Goal: Check status: Check status

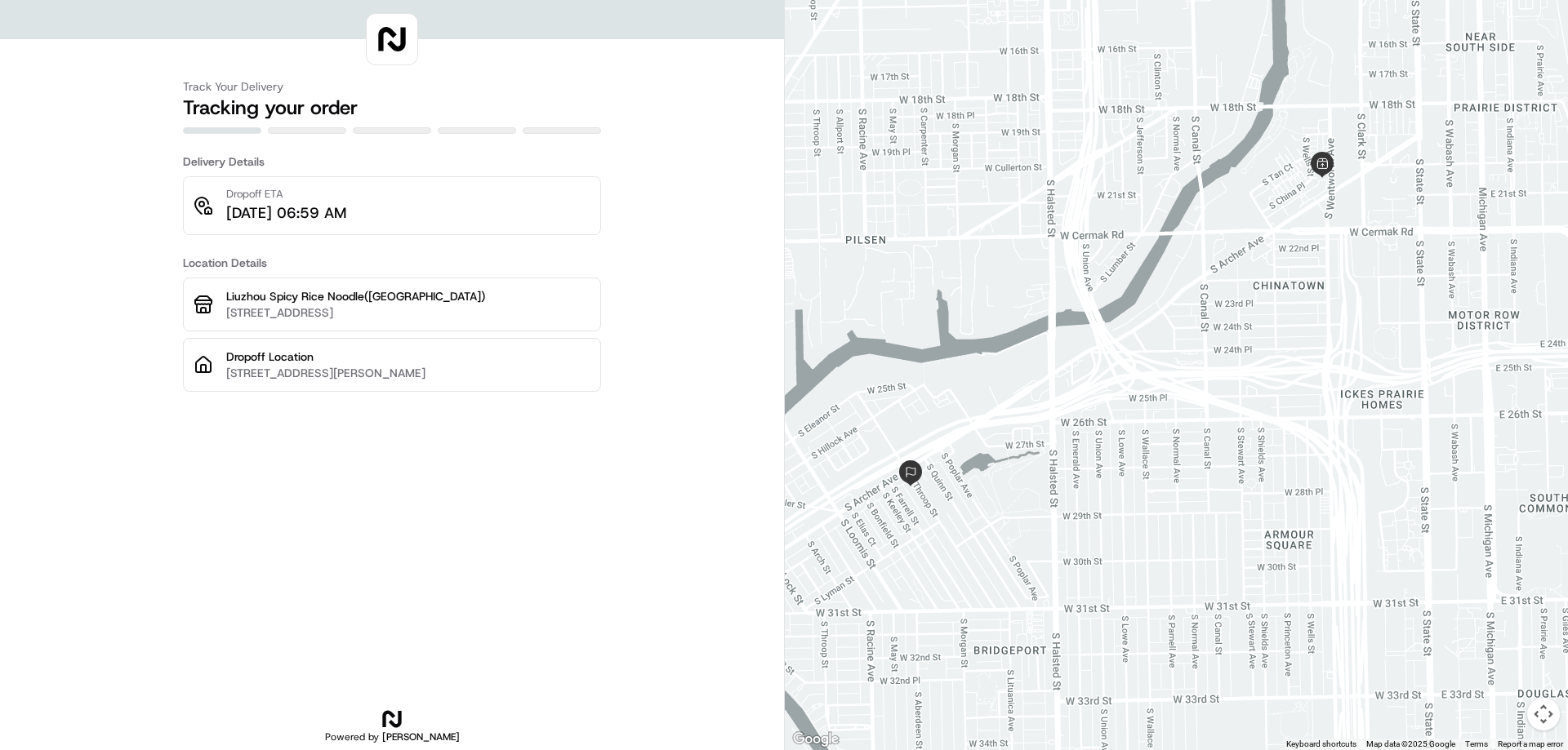
drag, startPoint x: 1320, startPoint y: 279, endPoint x: 1223, endPoint y: 204, distance: 122.6
click at [1223, 204] on div at bounding box center [1176, 375] width 784 height 750
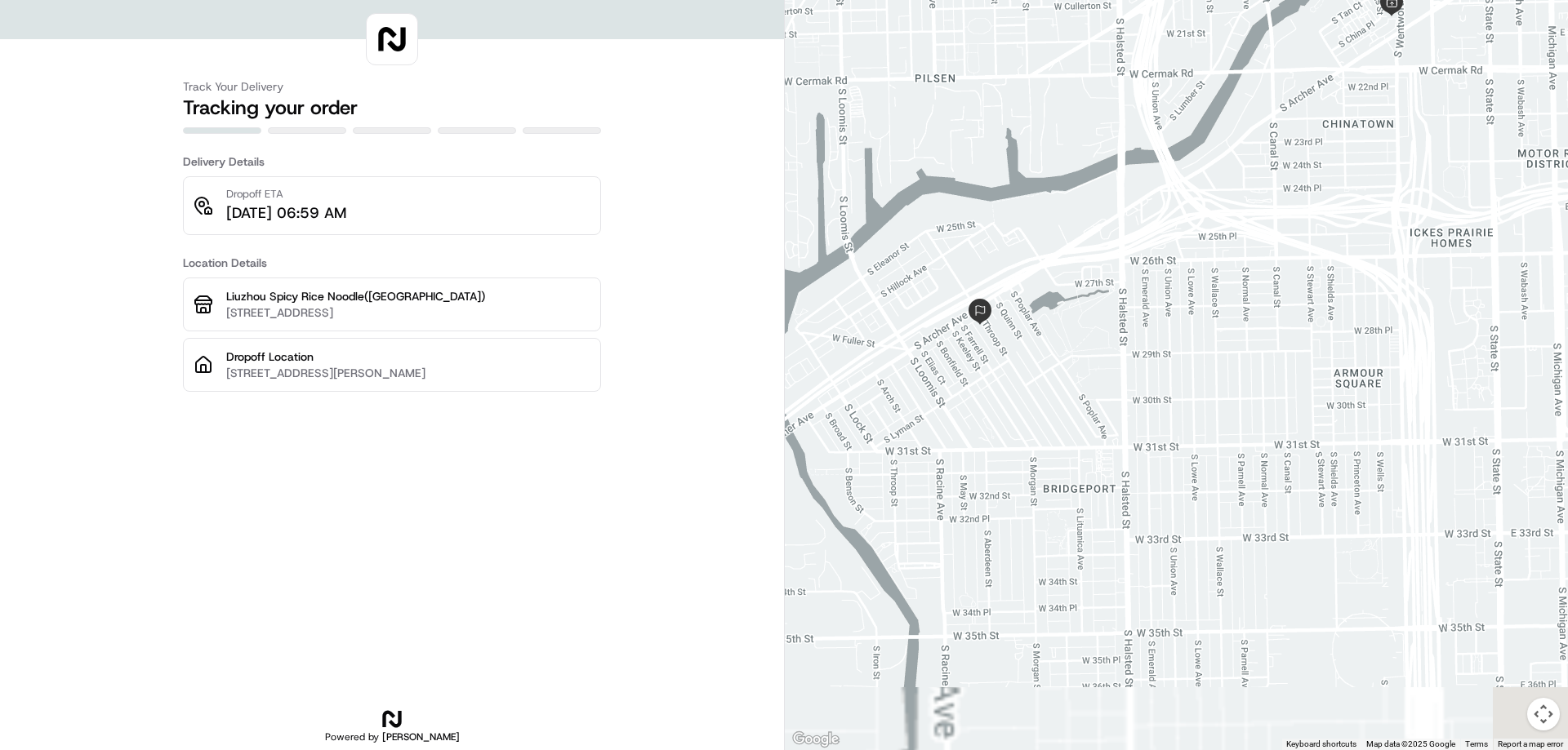
drag, startPoint x: 1157, startPoint y: 358, endPoint x: 1002, endPoint y: 260, distance: 183.4
click at [1002, 260] on div at bounding box center [1176, 375] width 784 height 750
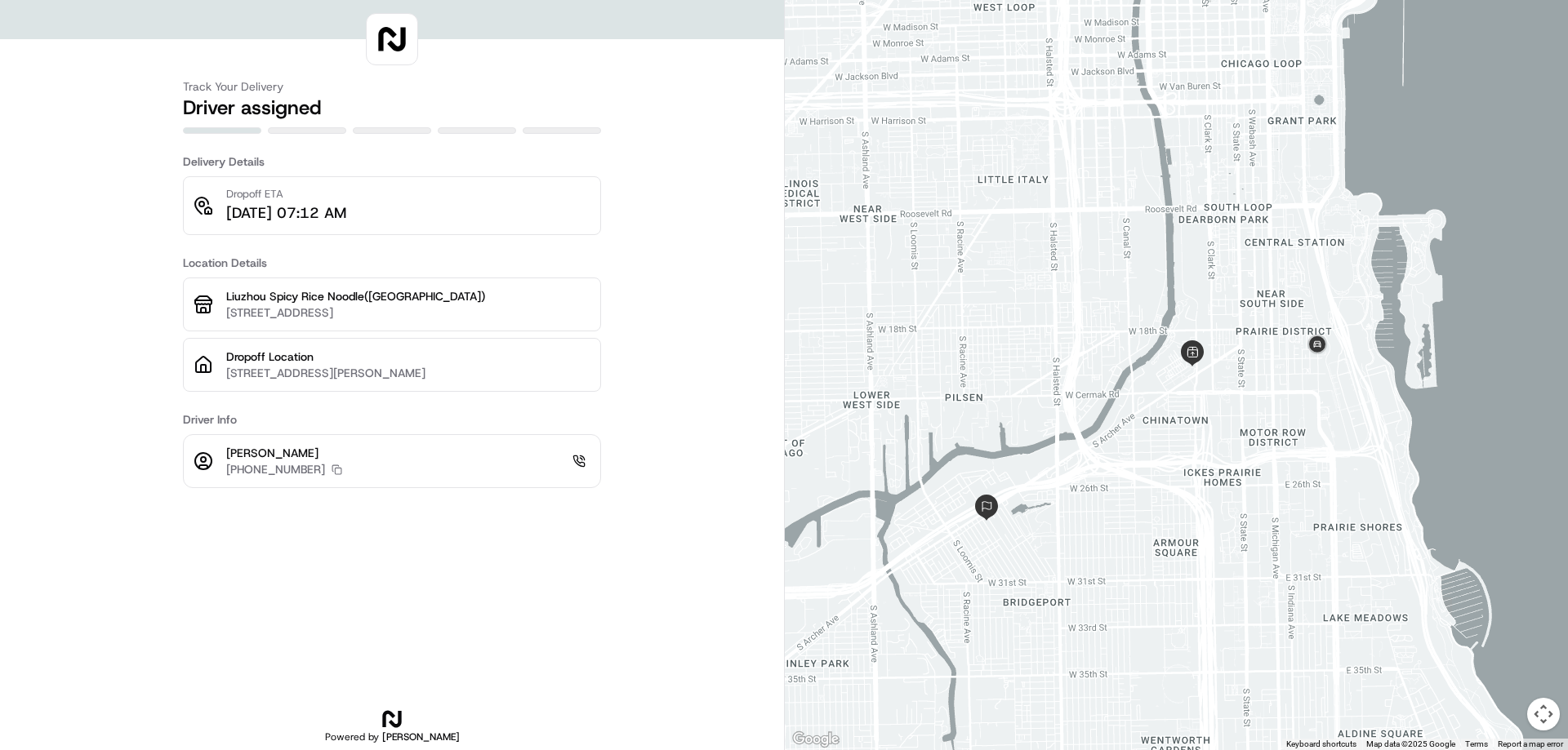
drag, startPoint x: 1135, startPoint y: 506, endPoint x: 1020, endPoint y: 381, distance: 169.9
click at [1022, 383] on div at bounding box center [1176, 375] width 784 height 750
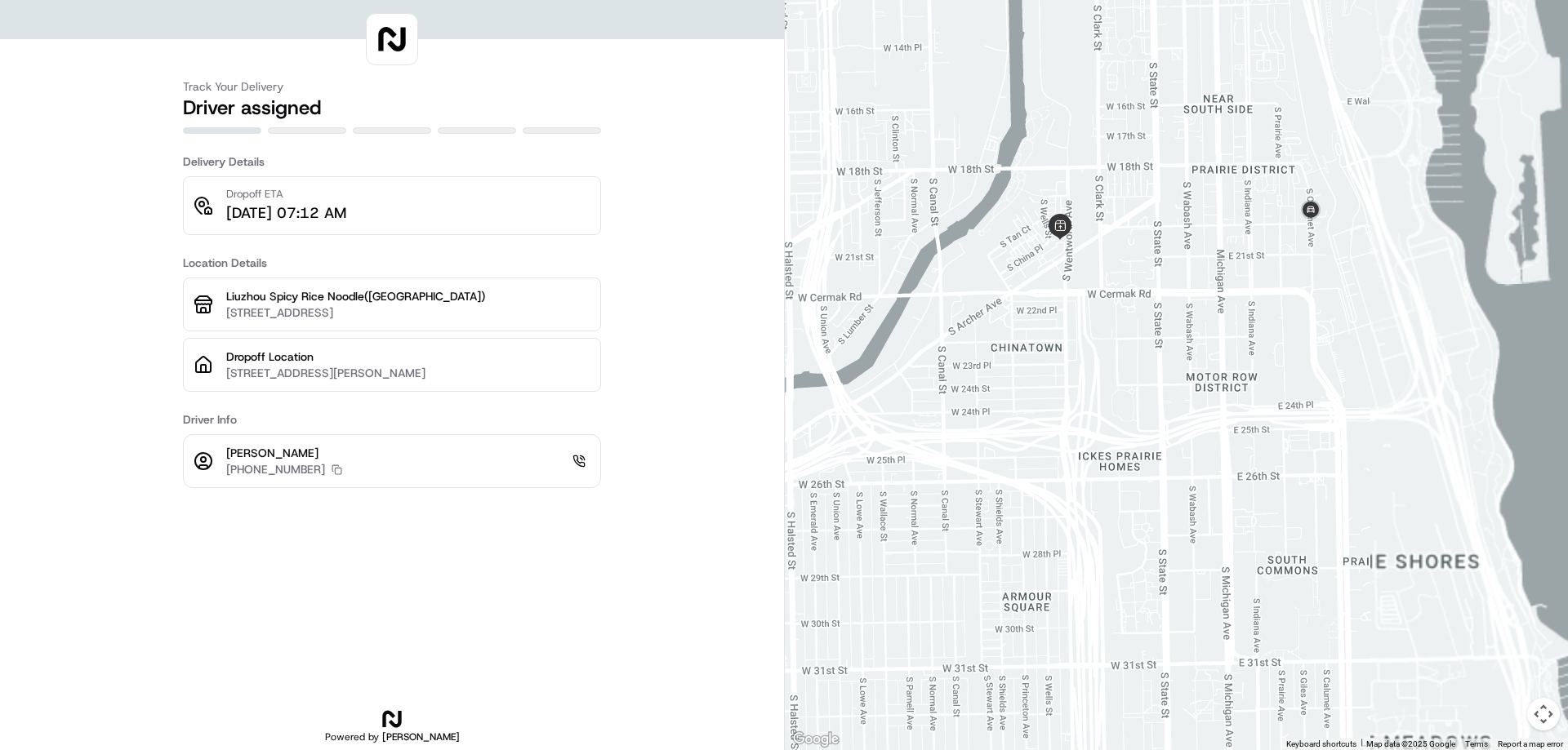
drag, startPoint x: 1141, startPoint y: 346, endPoint x: 1155, endPoint y: 467, distance: 121.8
click at [1155, 467] on div at bounding box center [1176, 375] width 784 height 750
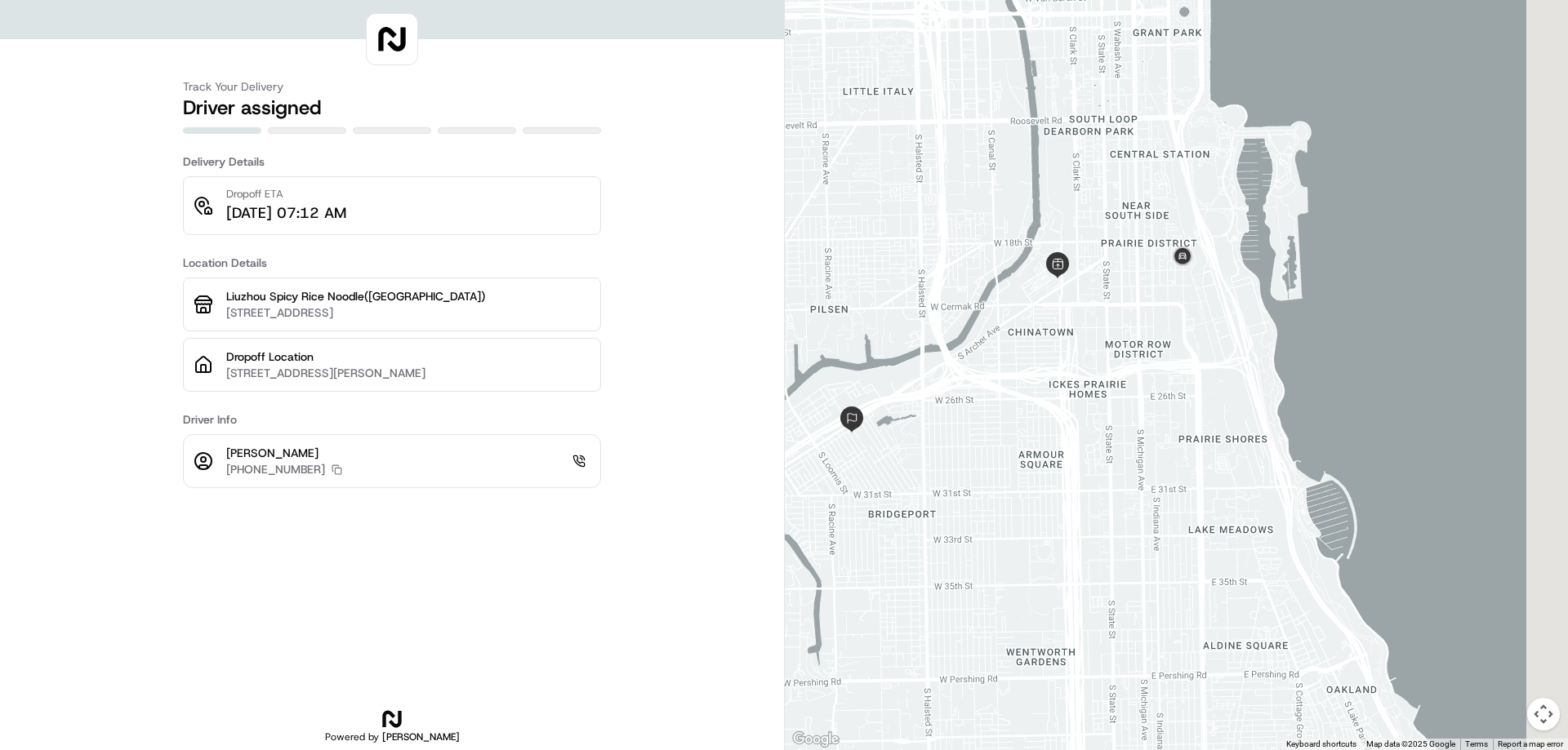
drag, startPoint x: 1330, startPoint y: 380, endPoint x: 1266, endPoint y: 353, distance: 69.5
click at [1266, 353] on div at bounding box center [1176, 375] width 784 height 750
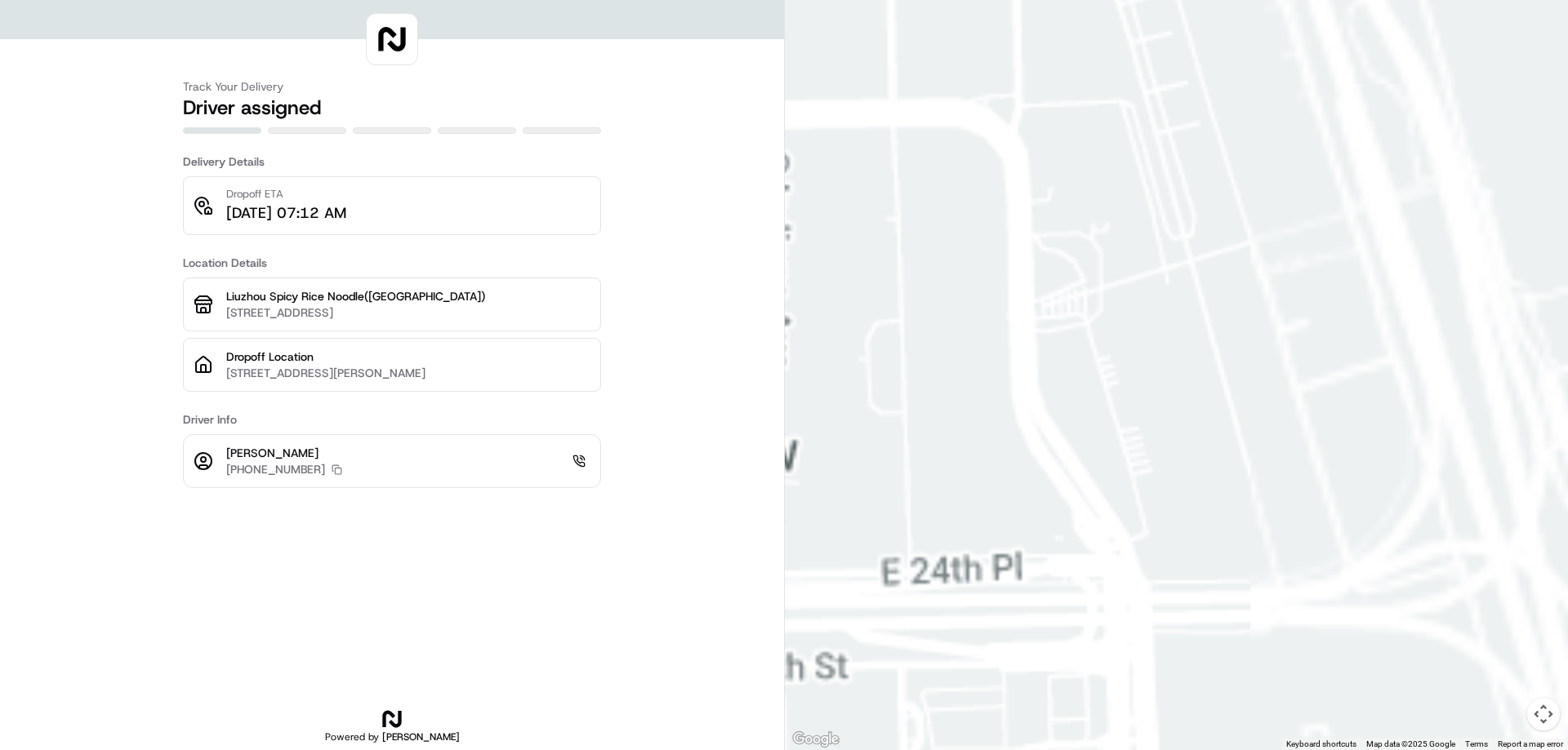
drag, startPoint x: 1155, startPoint y: 280, endPoint x: 1567, endPoint y: 363, distance: 420.3
click at [1567, 363] on div at bounding box center [1176, 375] width 784 height 750
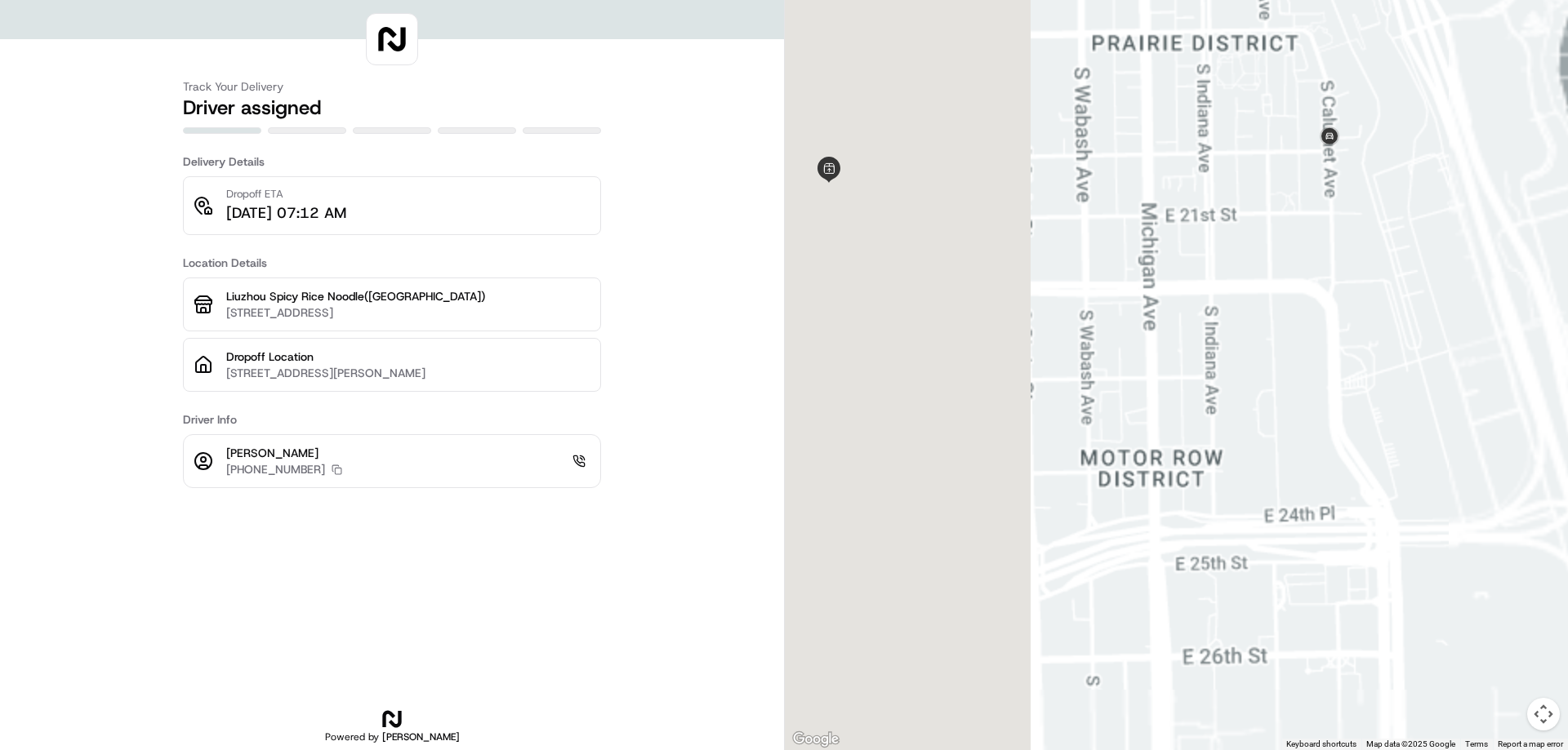
drag, startPoint x: 1039, startPoint y: 357, endPoint x: 1087, endPoint y: 405, distance: 67.9
click at [1087, 405] on div at bounding box center [1176, 375] width 784 height 750
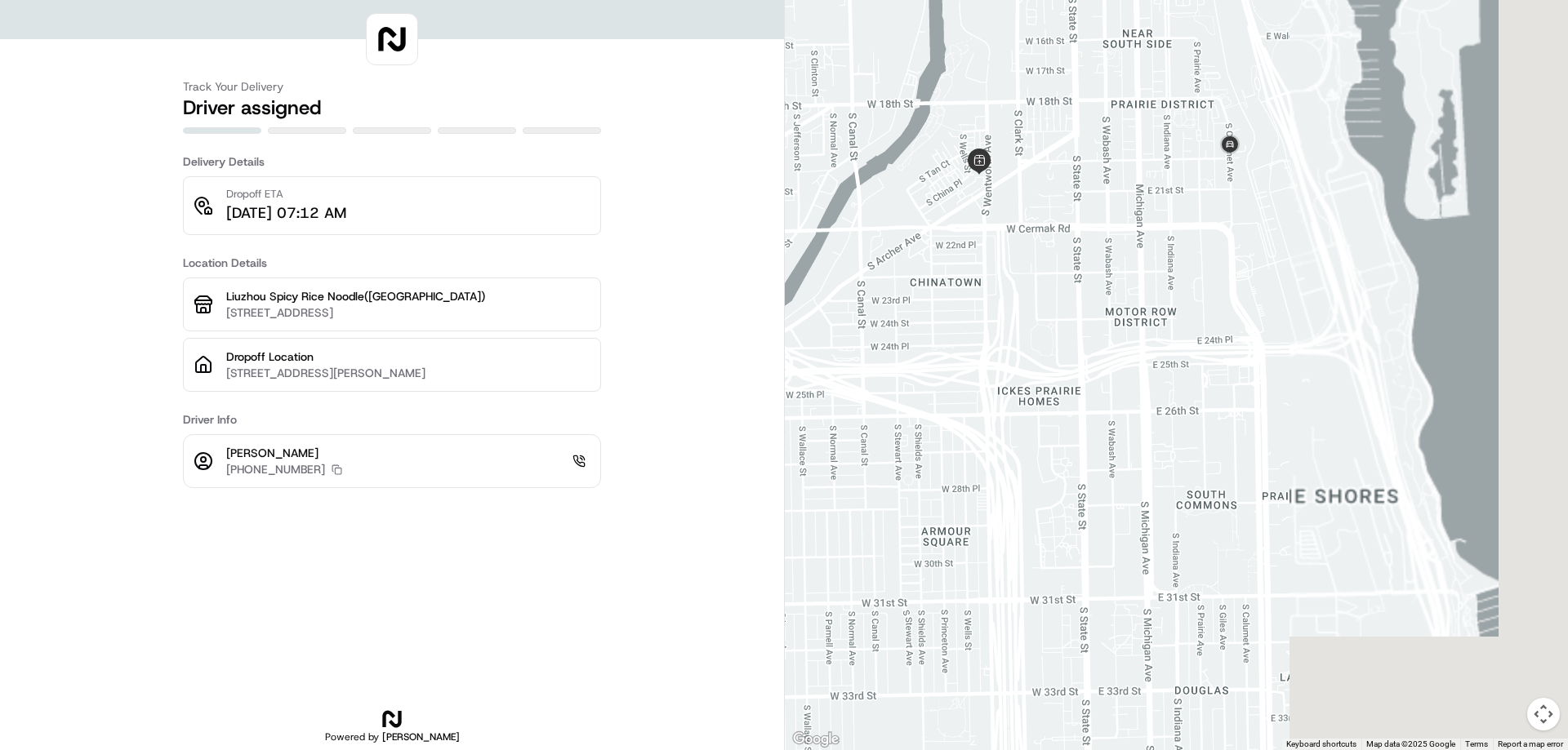
drag, startPoint x: 999, startPoint y: 307, endPoint x: 1019, endPoint y: 185, distance: 123.6
click at [1019, 185] on div at bounding box center [1176, 375] width 784 height 750
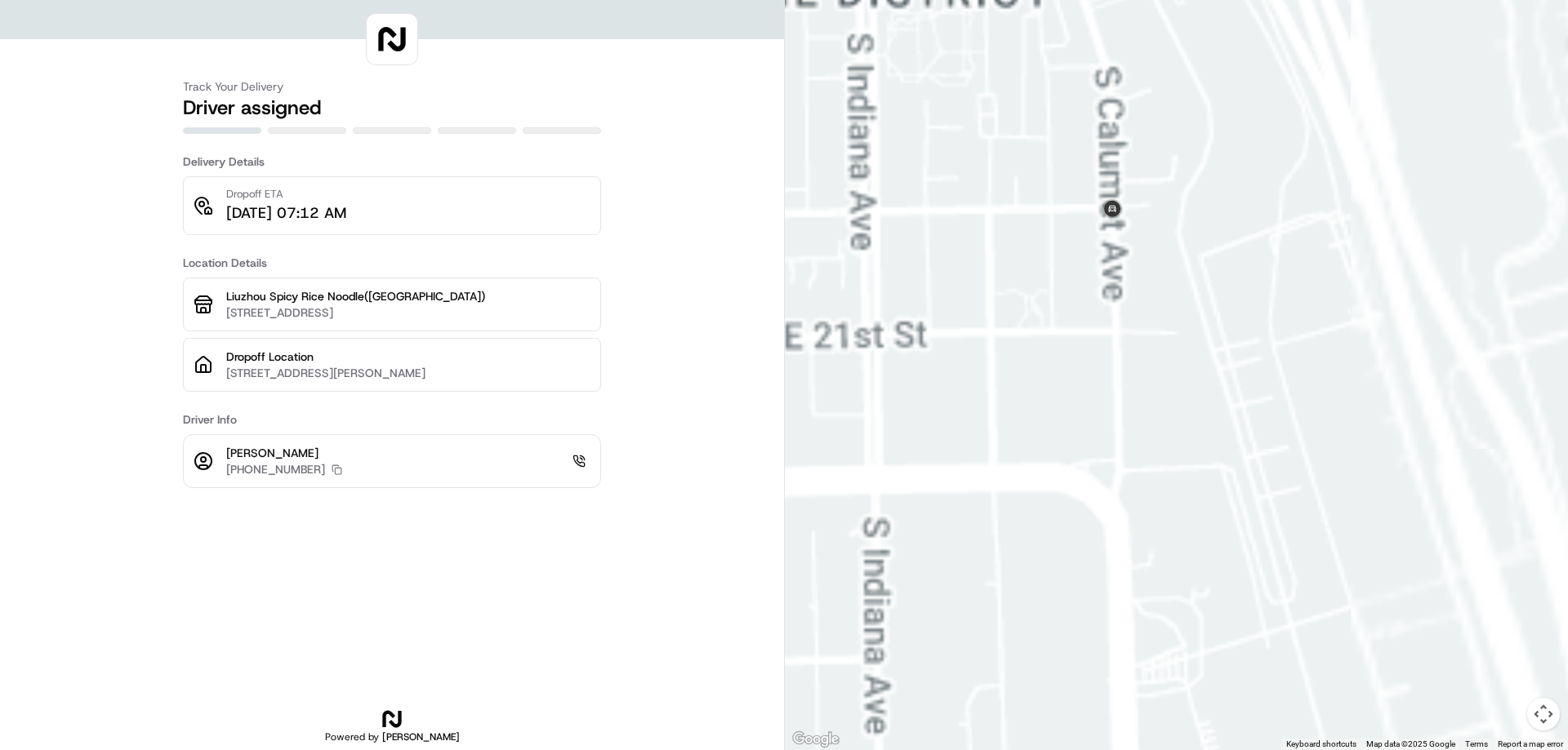
drag, startPoint x: 987, startPoint y: 92, endPoint x: 1191, endPoint y: 292, distance: 285.7
click at [1191, 292] on div at bounding box center [1176, 375] width 784 height 750
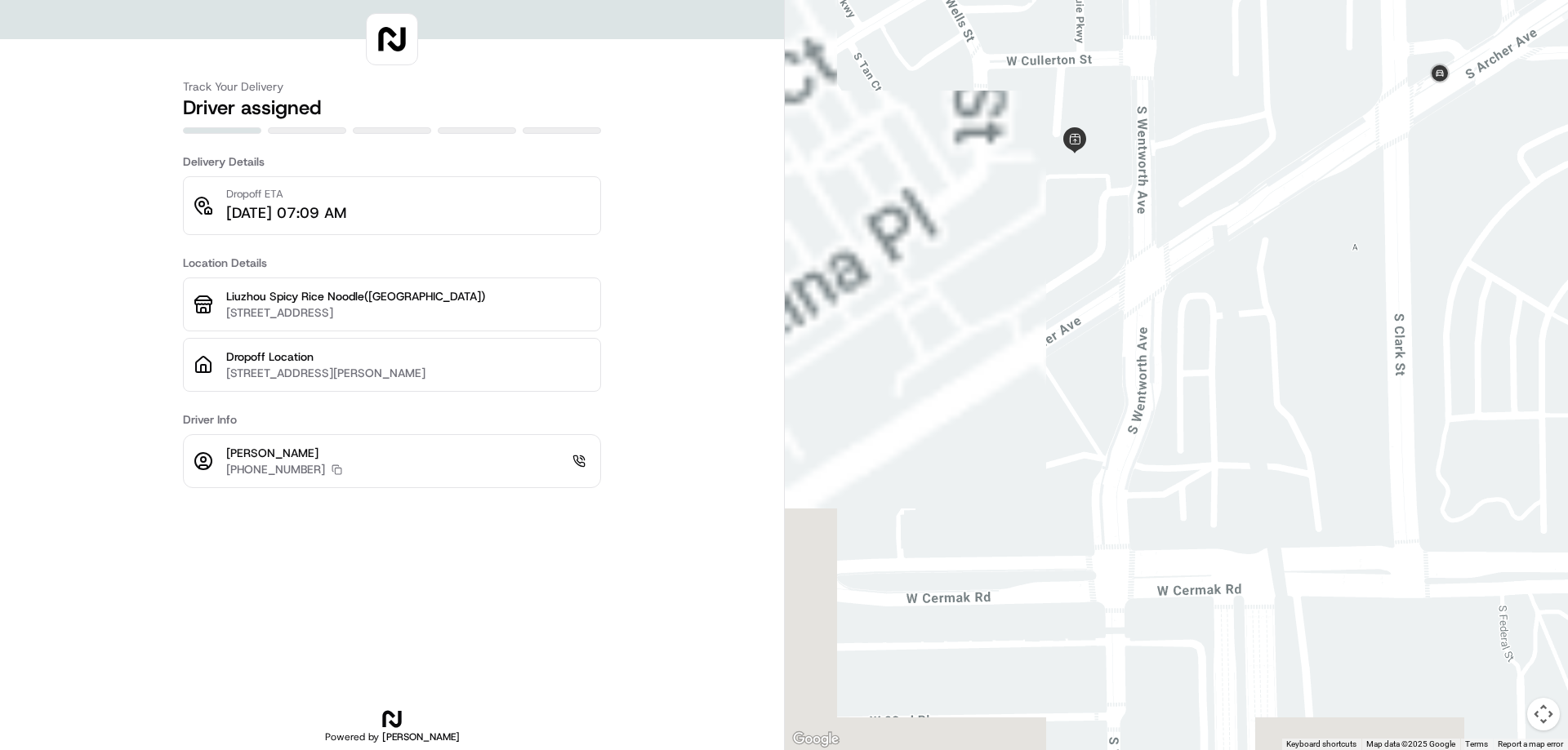
drag, startPoint x: 1124, startPoint y: 264, endPoint x: 1427, endPoint y: 226, distance: 305.4
click at [1427, 226] on div at bounding box center [1176, 375] width 784 height 750
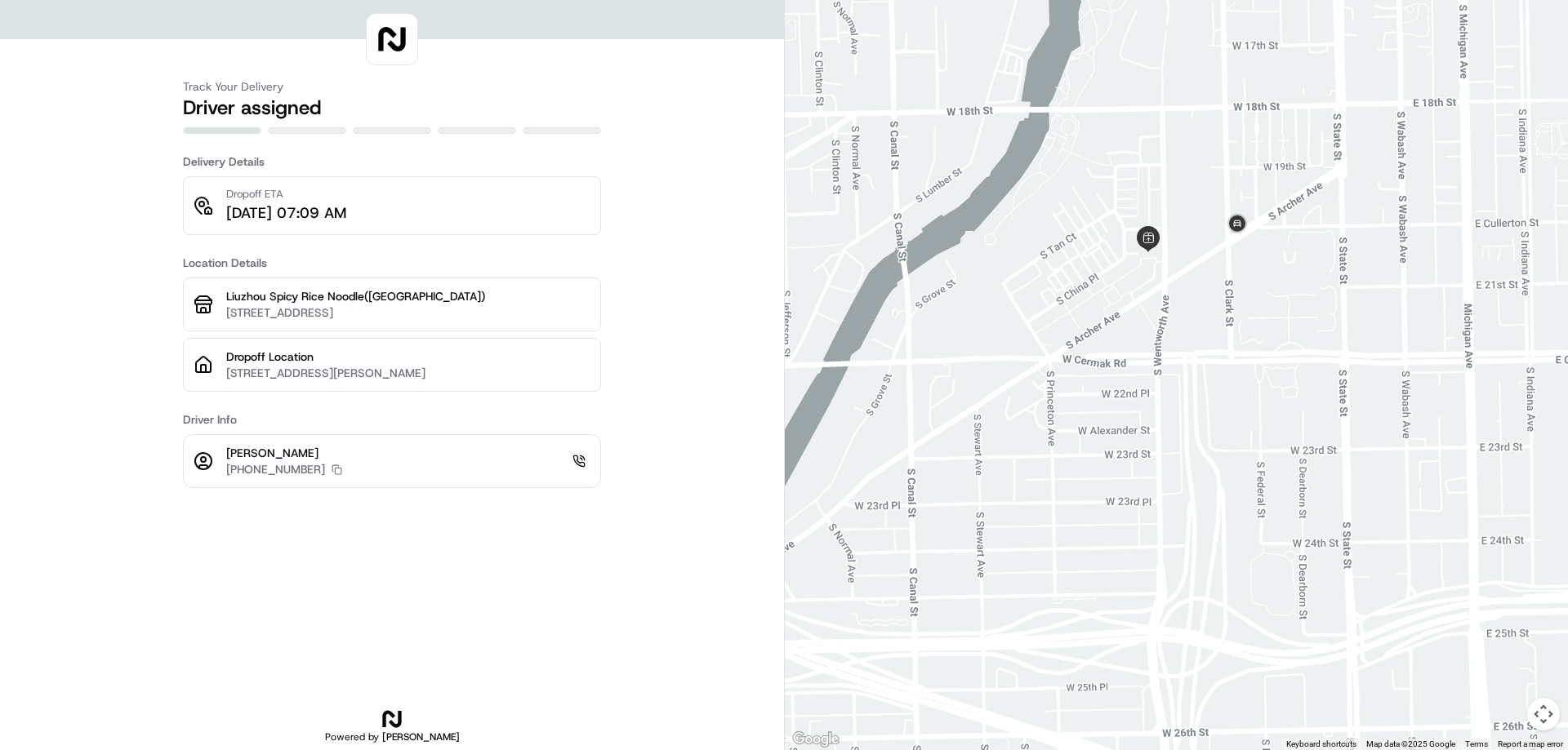
drag, startPoint x: 1363, startPoint y: 178, endPoint x: 1423, endPoint y: 40, distance: 150.5
click at [1423, 40] on div at bounding box center [1176, 375] width 784 height 750
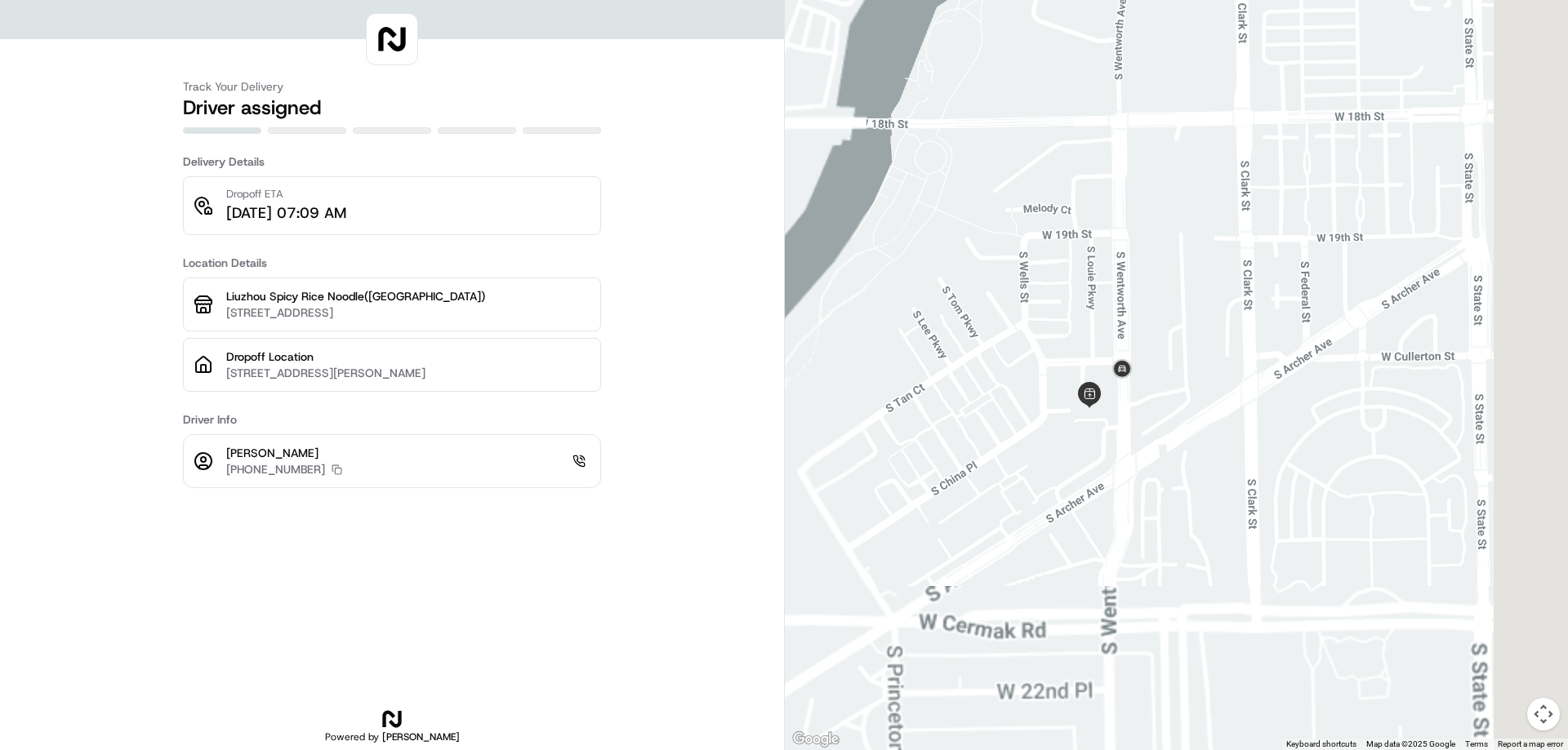
drag, startPoint x: 1064, startPoint y: 419, endPoint x: 956, endPoint y: 255, distance: 196.4
click at [956, 255] on div at bounding box center [1176, 375] width 784 height 750
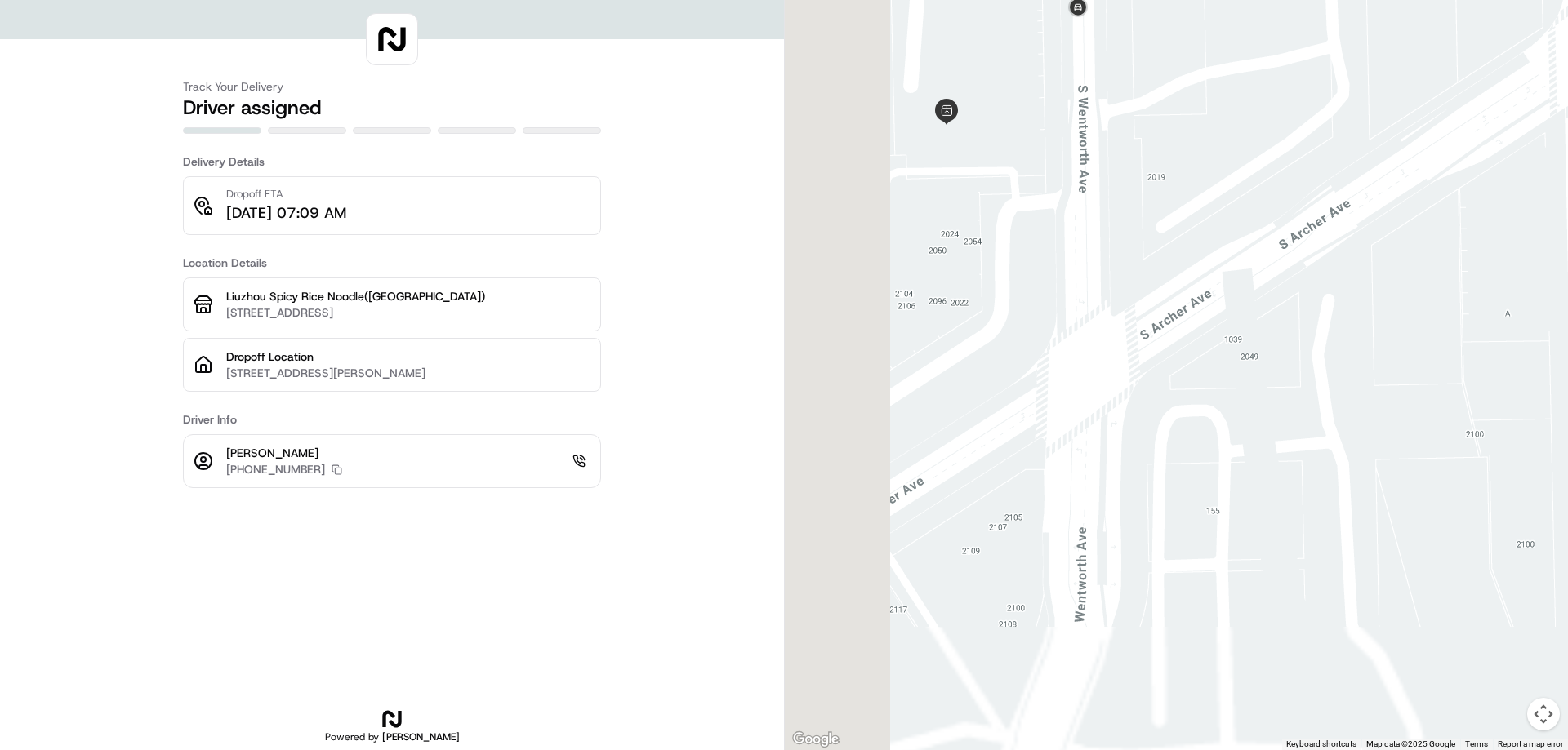
drag, startPoint x: 978, startPoint y: 226, endPoint x: 1184, endPoint y: 220, distance: 206.1
click at [1184, 220] on div at bounding box center [1176, 375] width 784 height 750
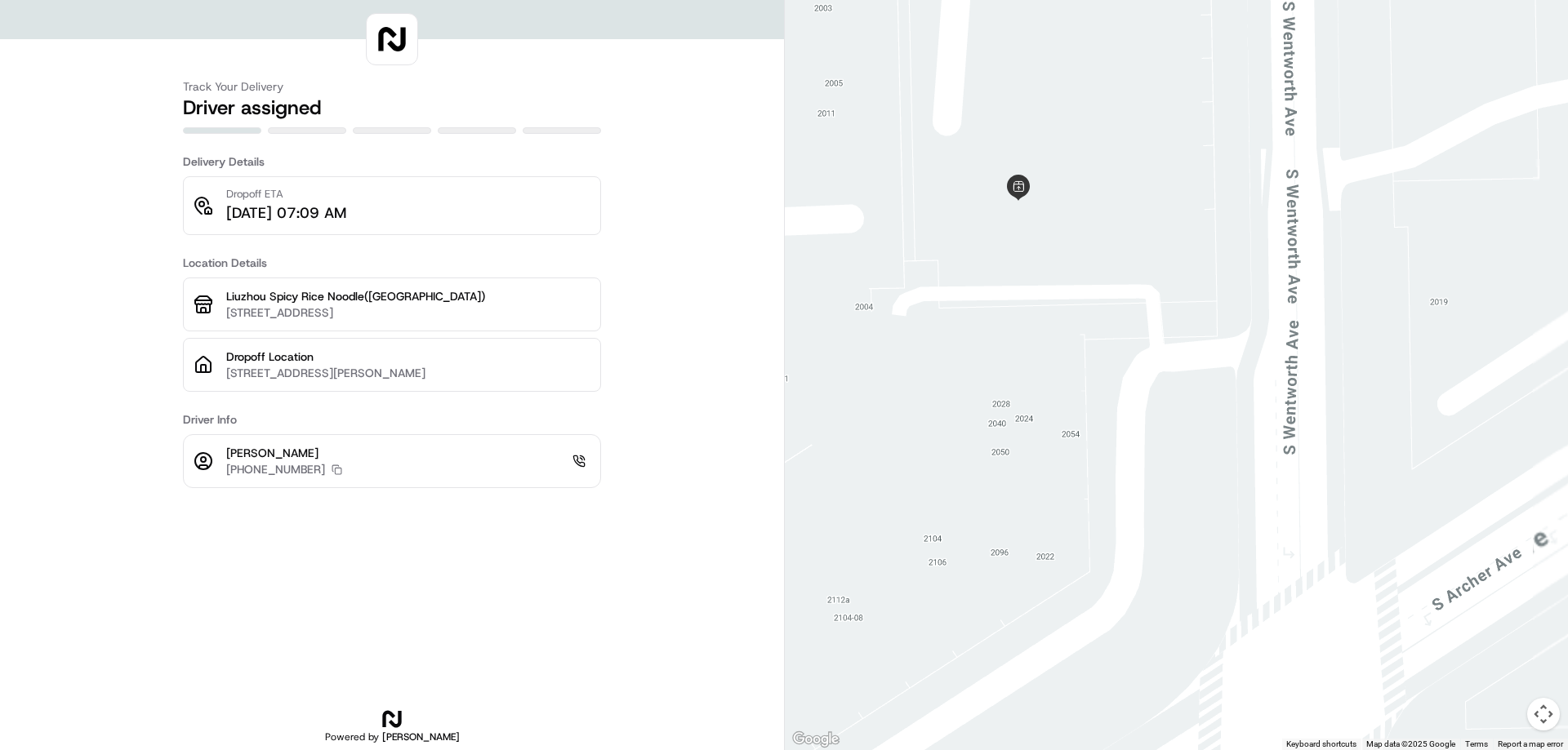
drag, startPoint x: 1075, startPoint y: 130, endPoint x: 1117, endPoint y: 254, distance: 130.9
click at [1117, 254] on div at bounding box center [1176, 375] width 784 height 750
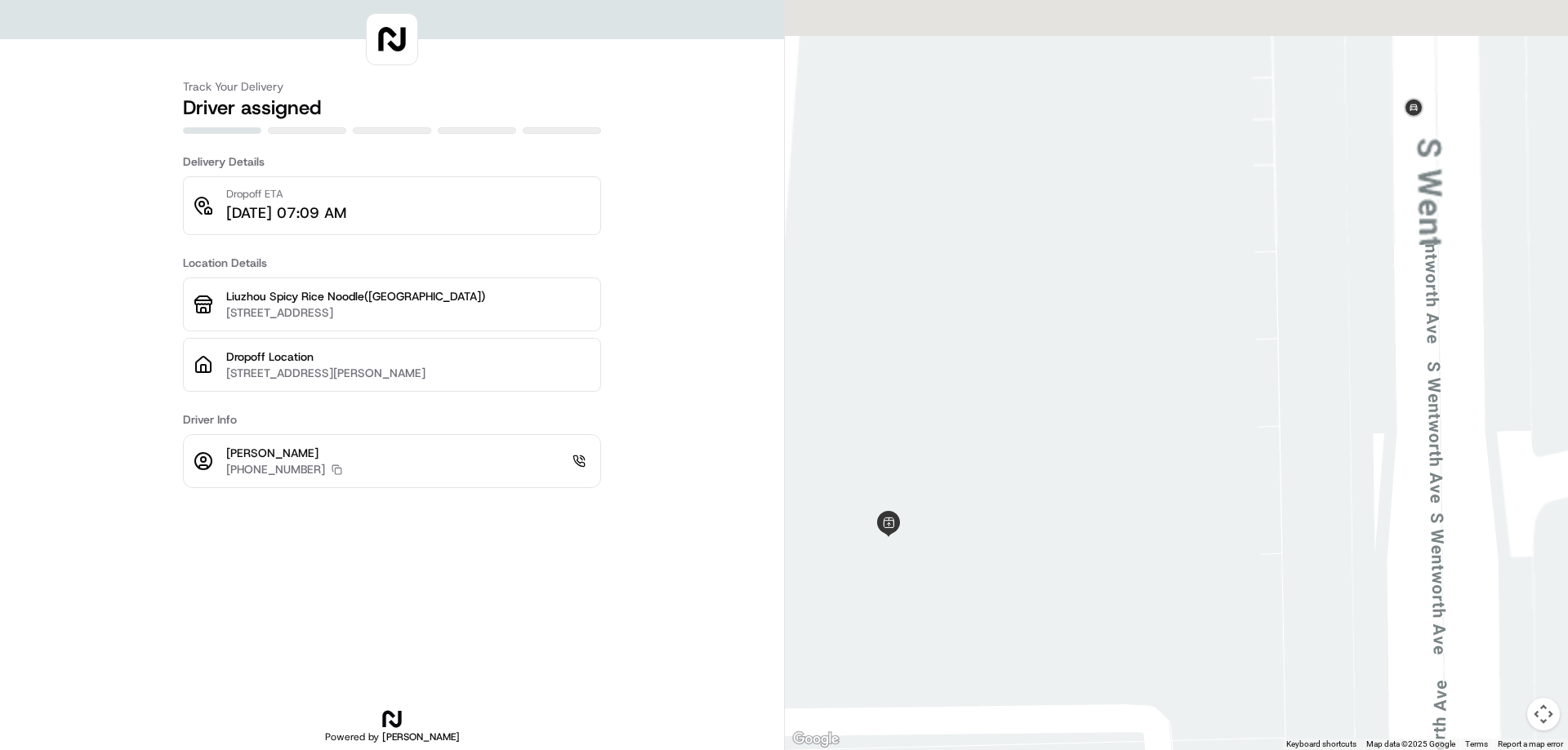
drag, startPoint x: 1110, startPoint y: 188, endPoint x: 1073, endPoint y: 579, distance: 392.7
click at [1073, 579] on div at bounding box center [1176, 375] width 784 height 750
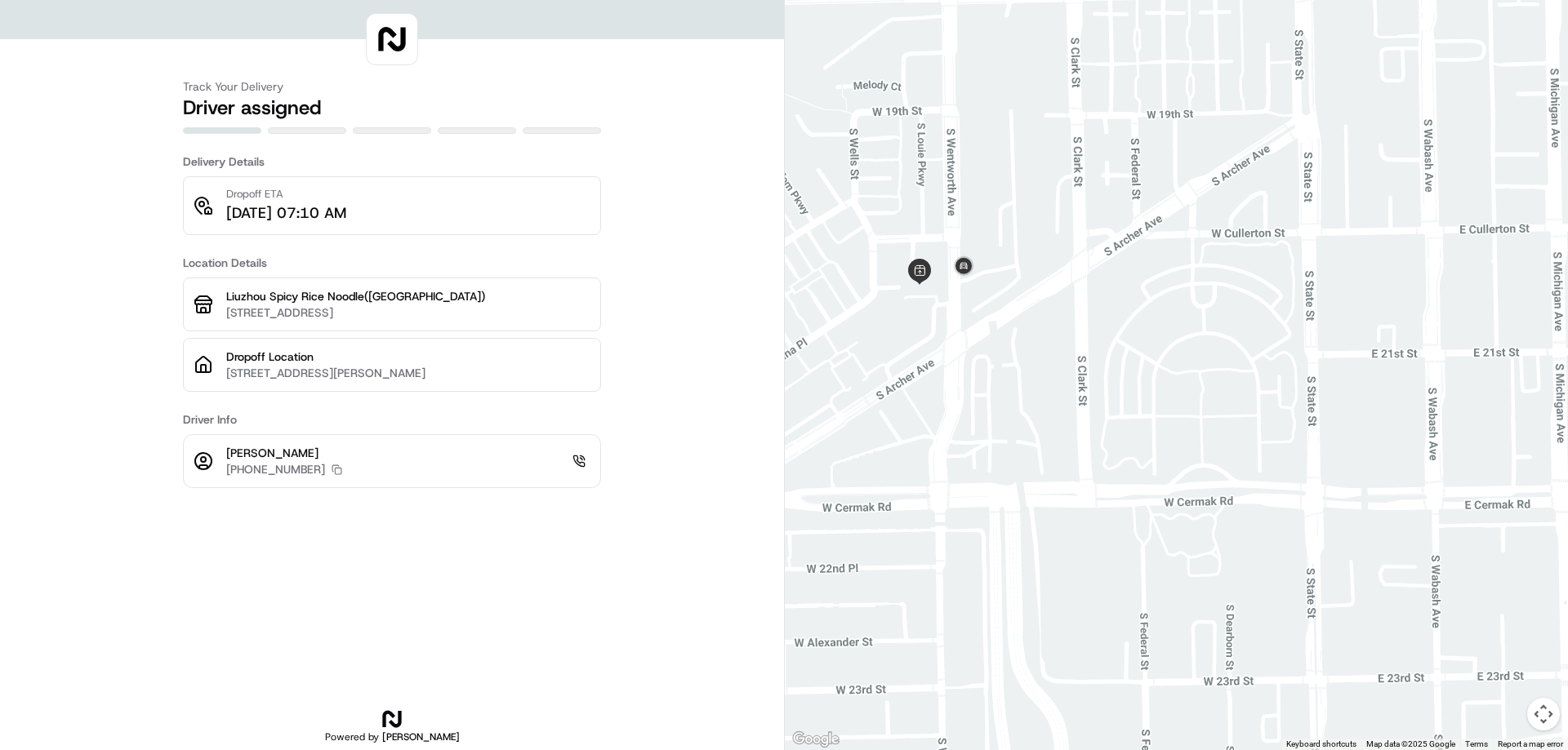
drag, startPoint x: 1025, startPoint y: 272, endPoint x: 1113, endPoint y: 252, distance: 90.2
click at [1113, 252] on div at bounding box center [1176, 375] width 784 height 750
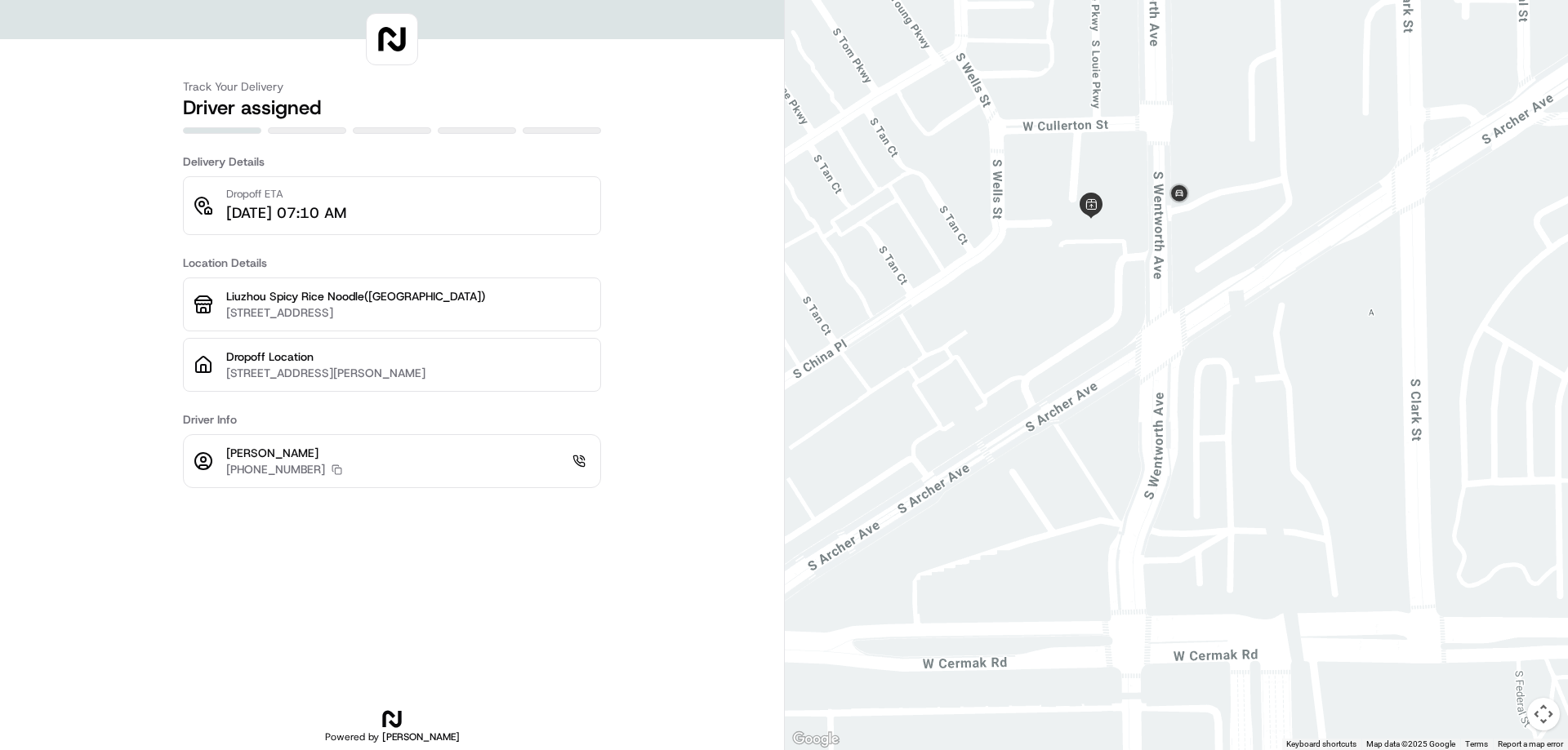
drag, startPoint x: 1049, startPoint y: 211, endPoint x: 1049, endPoint y: 459, distance: 248.0
click at [1049, 459] on div at bounding box center [1176, 375] width 784 height 750
